Goal: Transaction & Acquisition: Purchase product/service

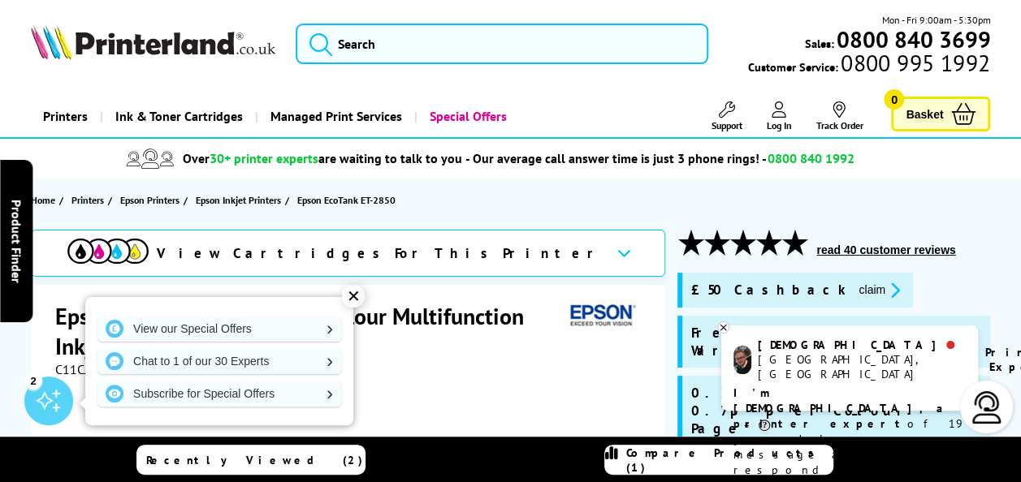
click at [427, 240] on div "View Cartridges For This Printer" at bounding box center [335, 253] width 536 height 29
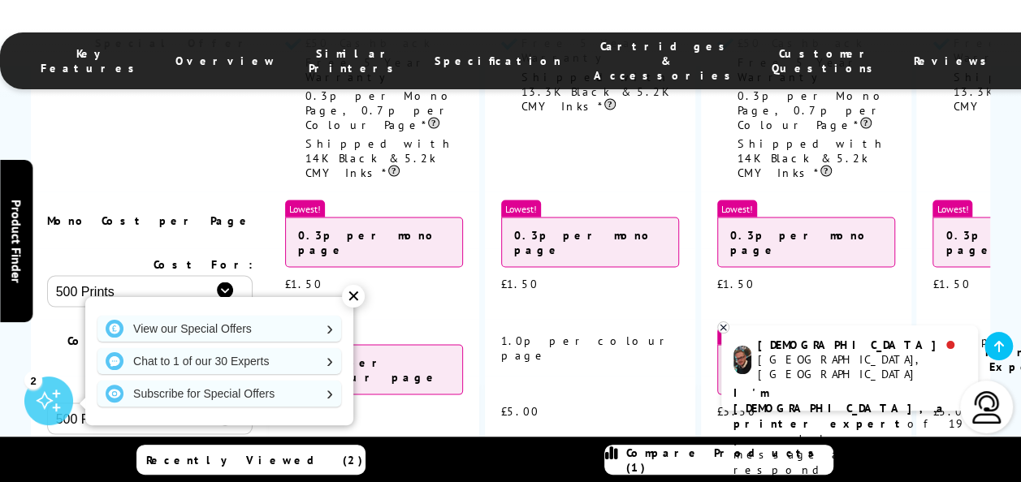
scroll to position [4665, 0]
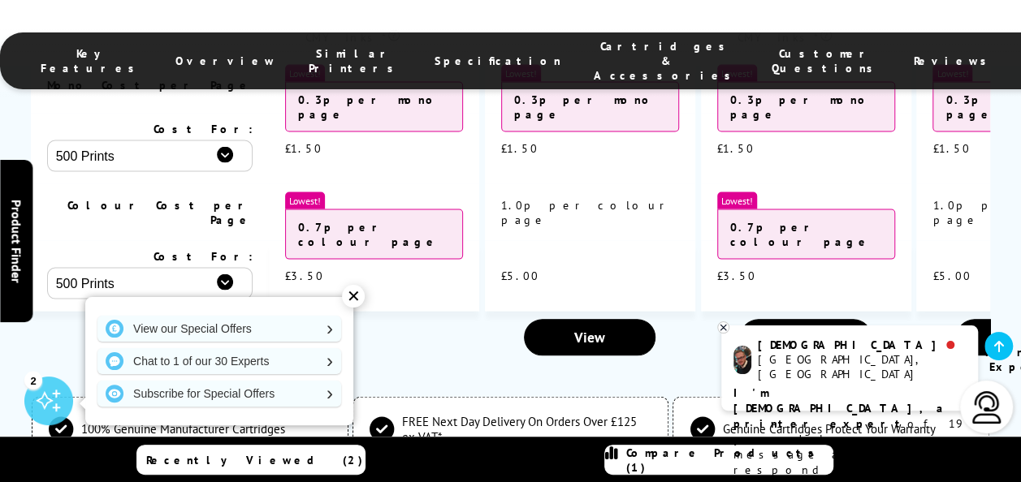
click at [354, 292] on div "✕" at bounding box center [353, 296] width 23 height 23
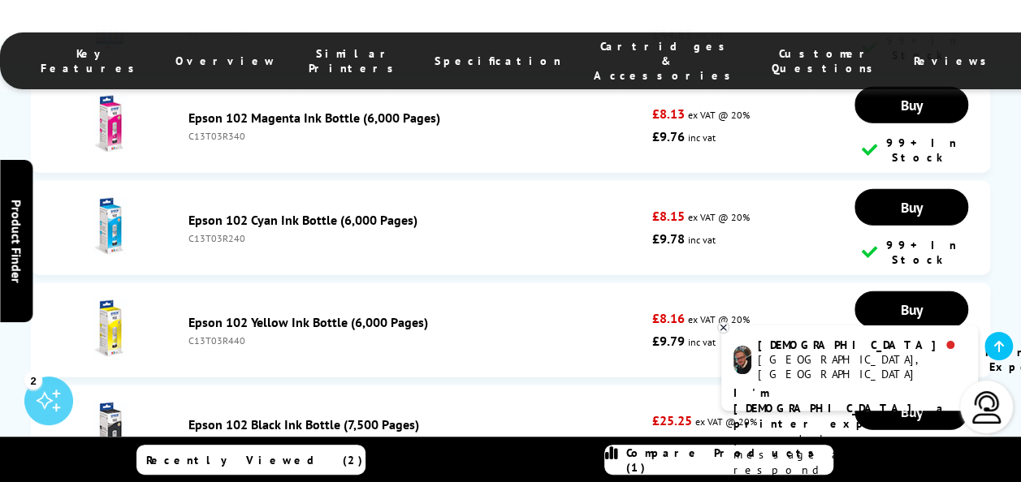
scroll to position [5250, 0]
